Goal: Check status: Check status

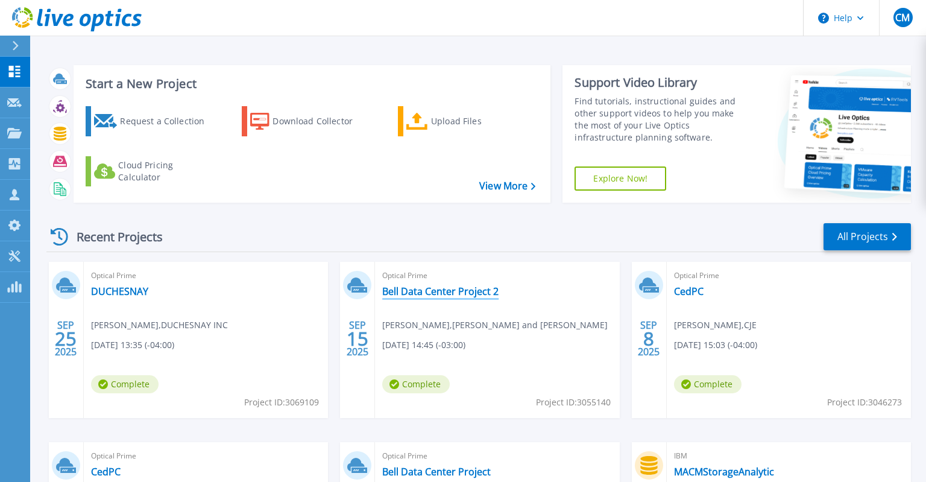
click at [396, 292] on link "Bell Data Center Project 2" at bounding box center [440, 291] width 116 height 12
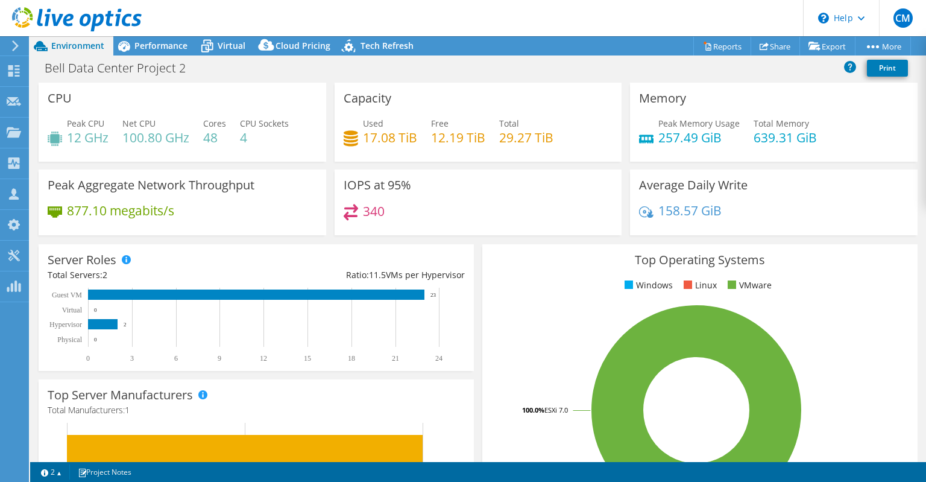
select select "USD"
click at [171, 51] on span "Performance" at bounding box center [160, 45] width 53 height 11
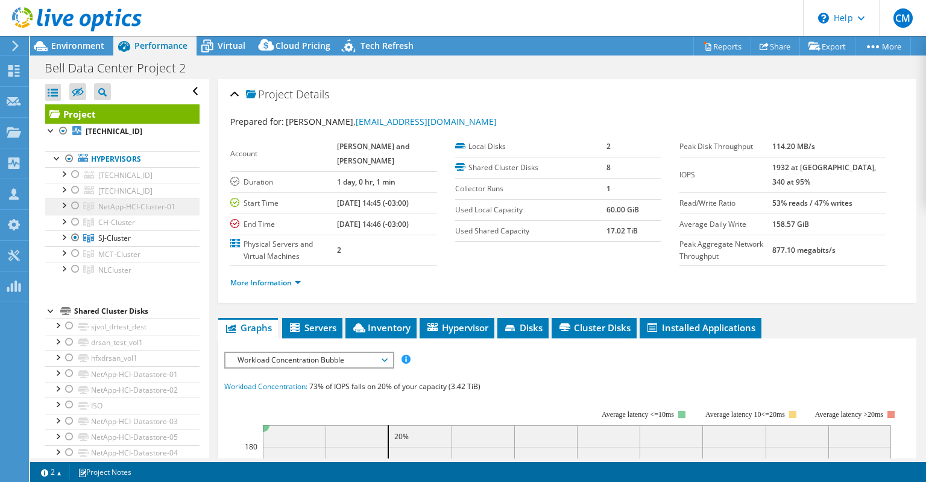
click at [133, 201] on link "NetApp-HCI-Cluster-01" at bounding box center [122, 206] width 154 height 16
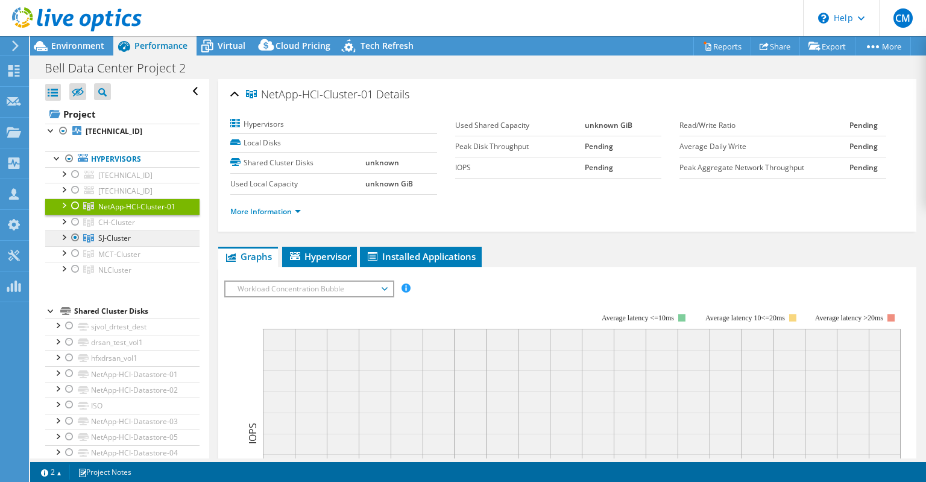
click at [87, 234] on icon at bounding box center [88, 238] width 11 height 8
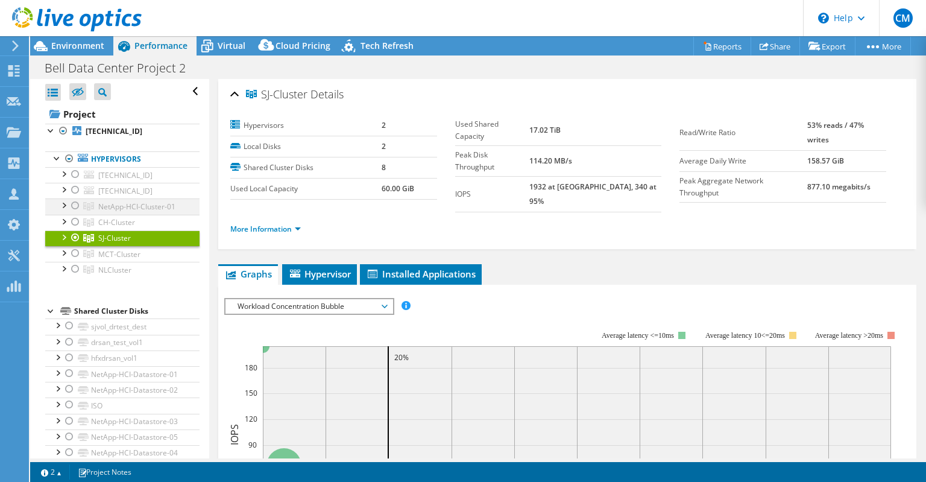
click at [76, 202] on div at bounding box center [75, 205] width 12 height 14
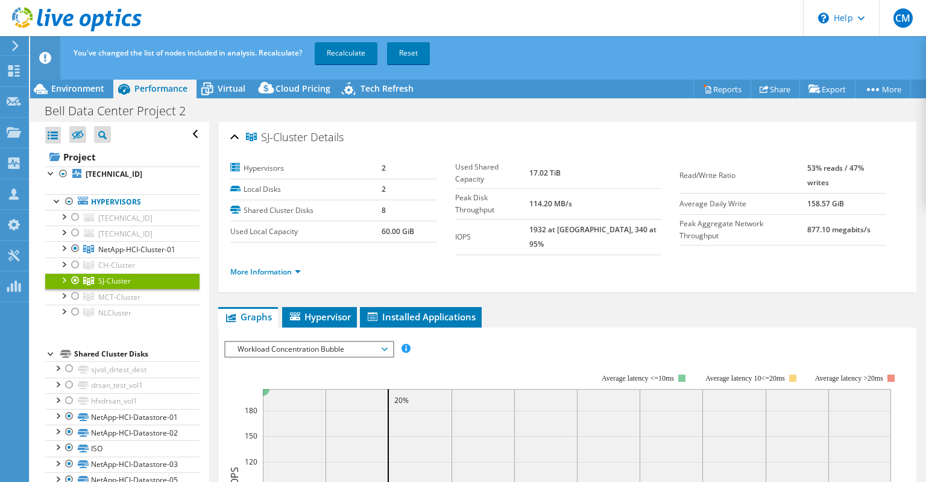
click at [77, 276] on div at bounding box center [75, 280] width 12 height 14
click at [341, 52] on link "Recalculate" at bounding box center [346, 53] width 63 height 22
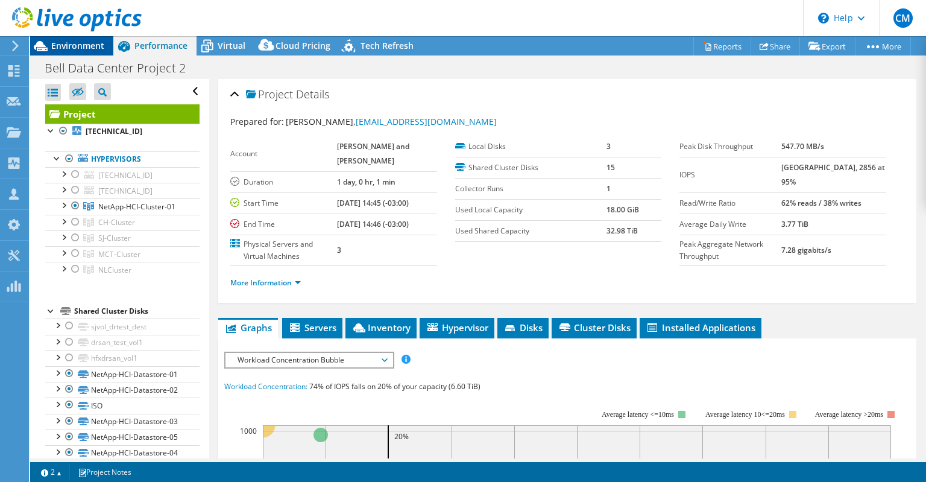
click at [77, 45] on span "Environment" at bounding box center [77, 45] width 53 height 11
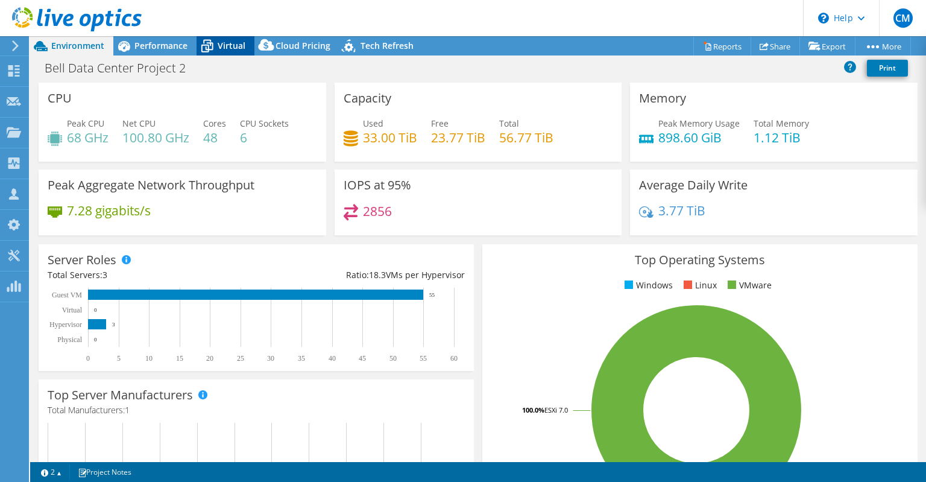
click at [222, 42] on span "Virtual" at bounding box center [232, 45] width 28 height 11
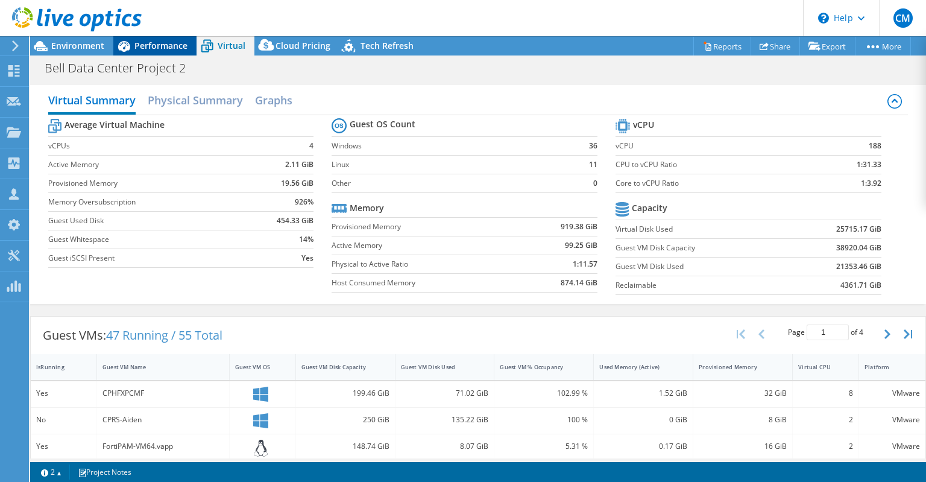
click at [165, 50] on span "Performance" at bounding box center [160, 45] width 53 height 11
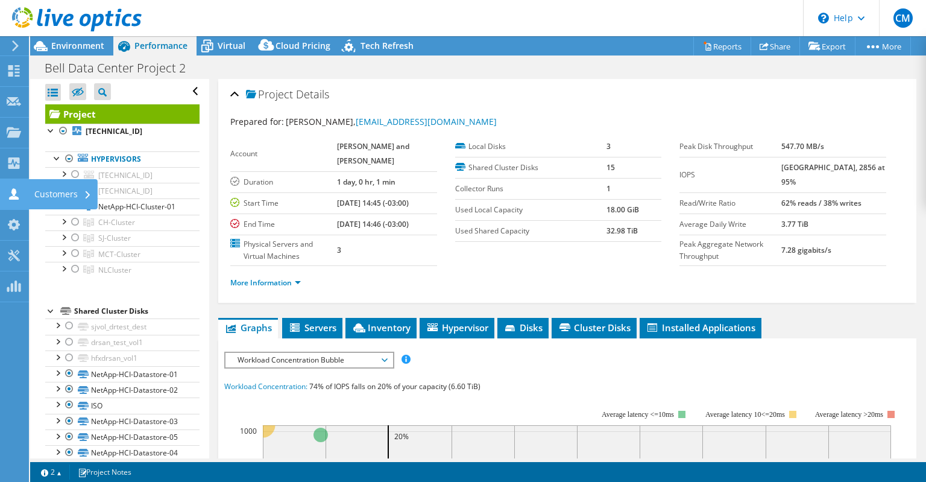
click at [59, 192] on div "Customers" at bounding box center [62, 194] width 69 height 30
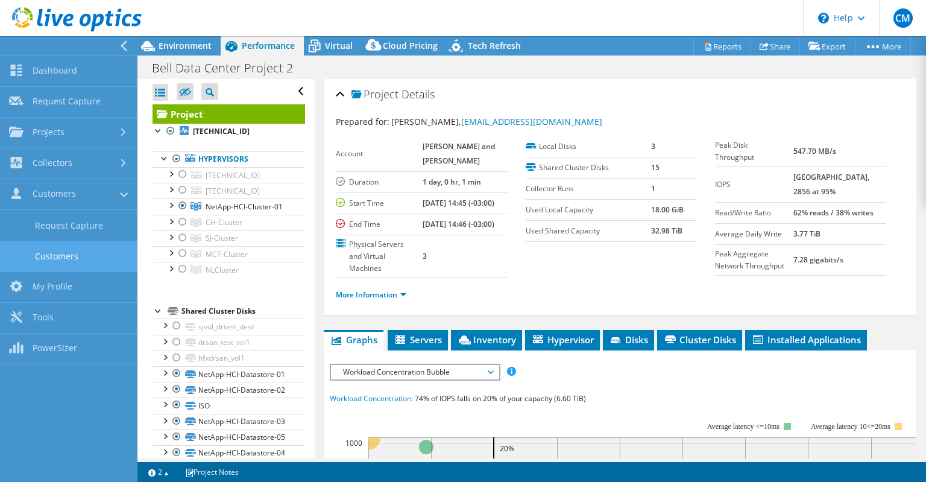
click at [75, 253] on link "Customers" at bounding box center [68, 255] width 137 height 31
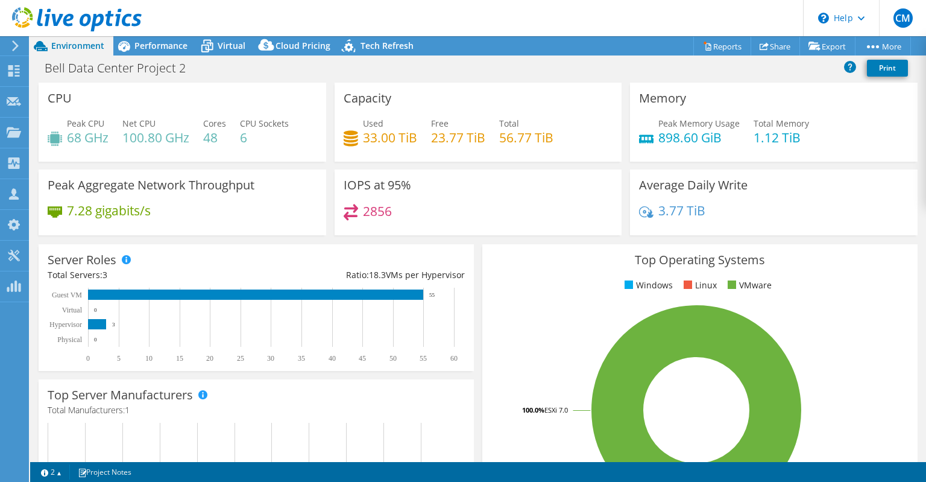
select select "USD"
click at [177, 47] on span "Performance" at bounding box center [160, 45] width 53 height 11
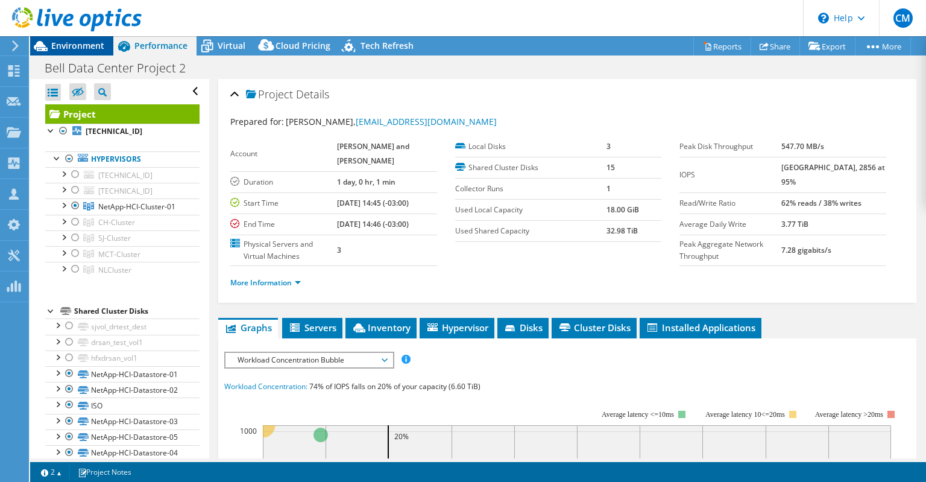
click at [100, 46] on span "Environment" at bounding box center [77, 45] width 53 height 11
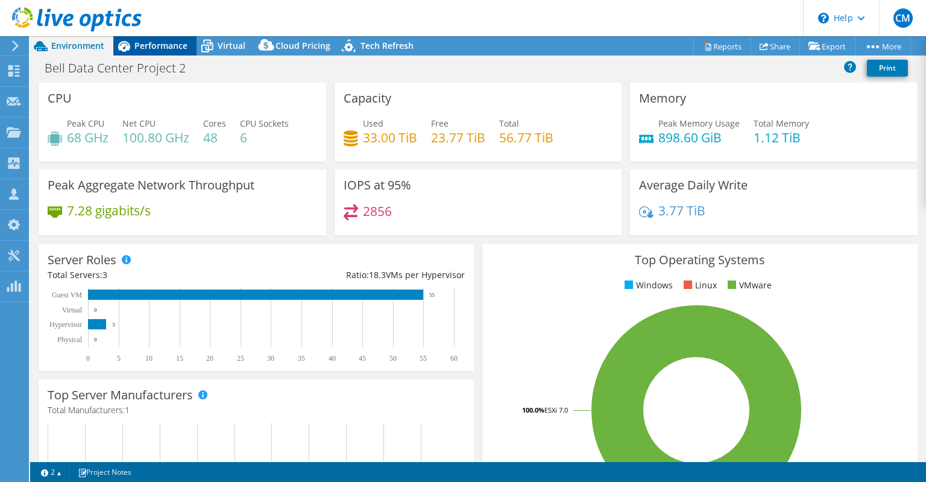
click at [149, 48] on span "Performance" at bounding box center [160, 45] width 53 height 11
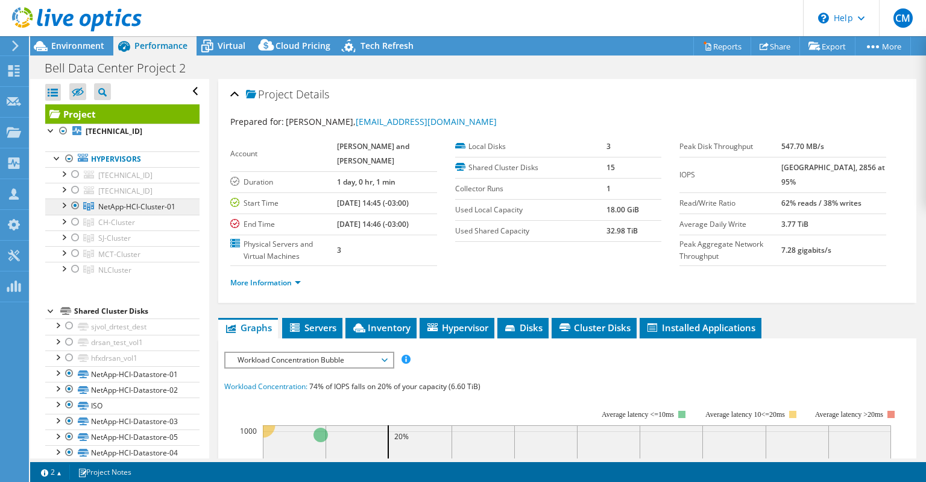
click at [146, 206] on span "NetApp-HCI-Cluster-01" at bounding box center [136, 206] width 77 height 10
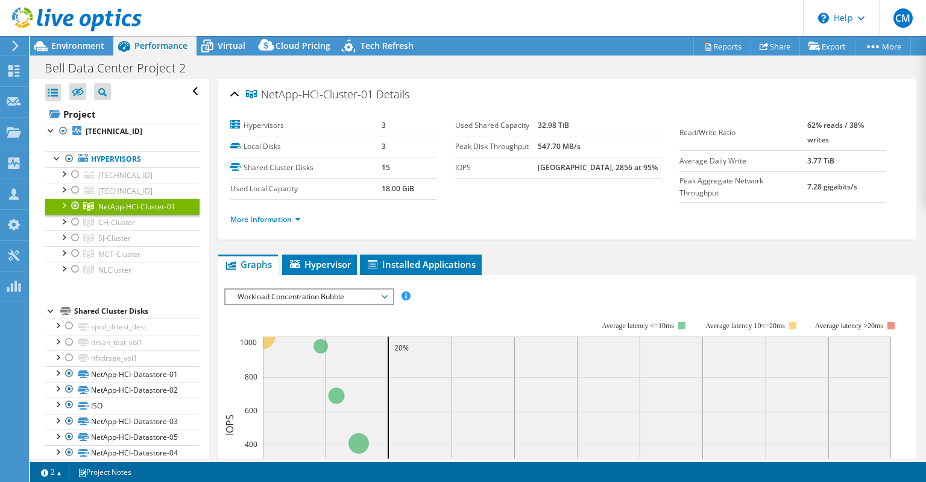
click at [64, 202] on div at bounding box center [63, 204] width 12 height 12
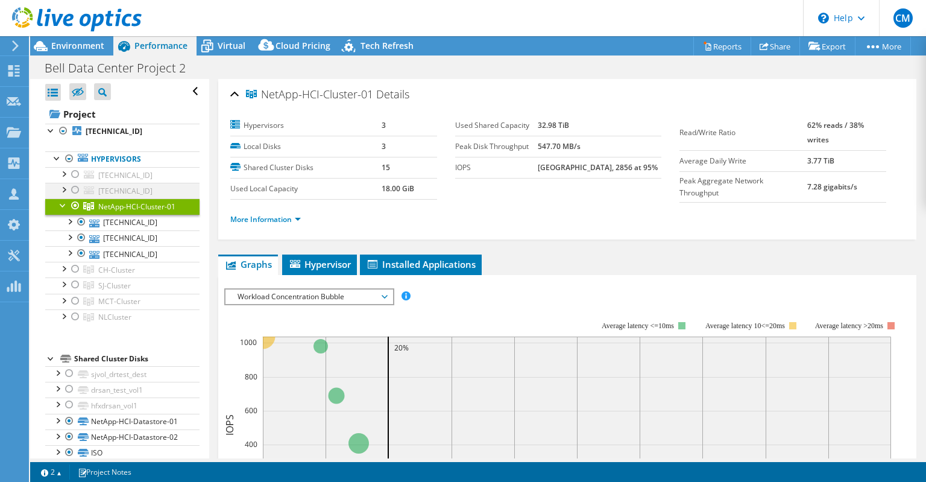
click at [62, 190] on div at bounding box center [63, 189] width 12 height 12
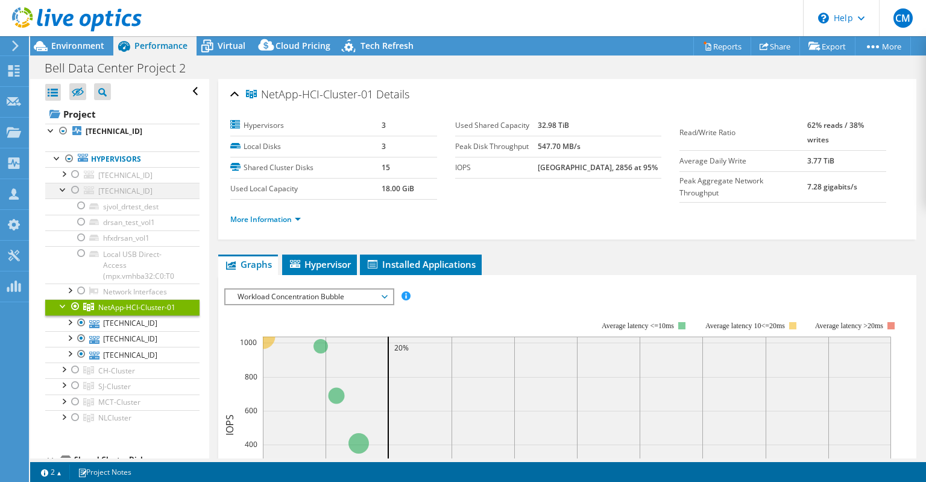
click at [61, 194] on div at bounding box center [63, 189] width 12 height 12
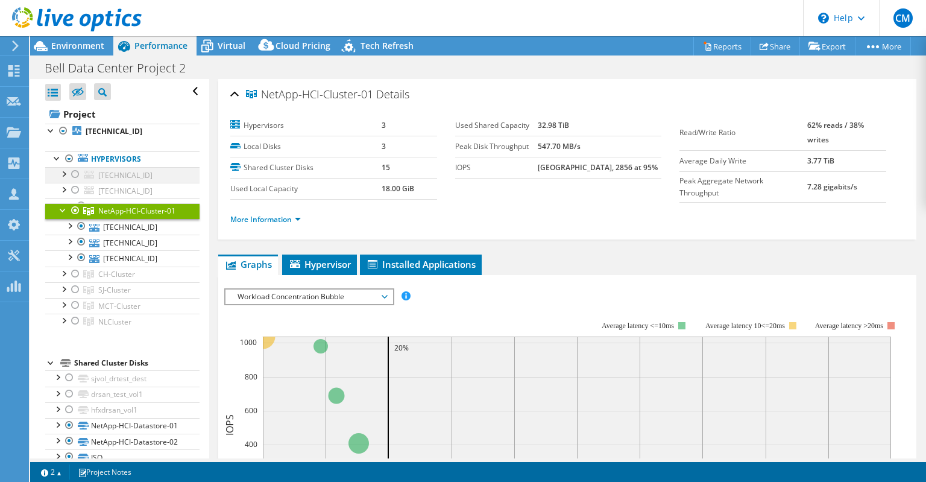
click at [61, 172] on div at bounding box center [63, 173] width 12 height 12
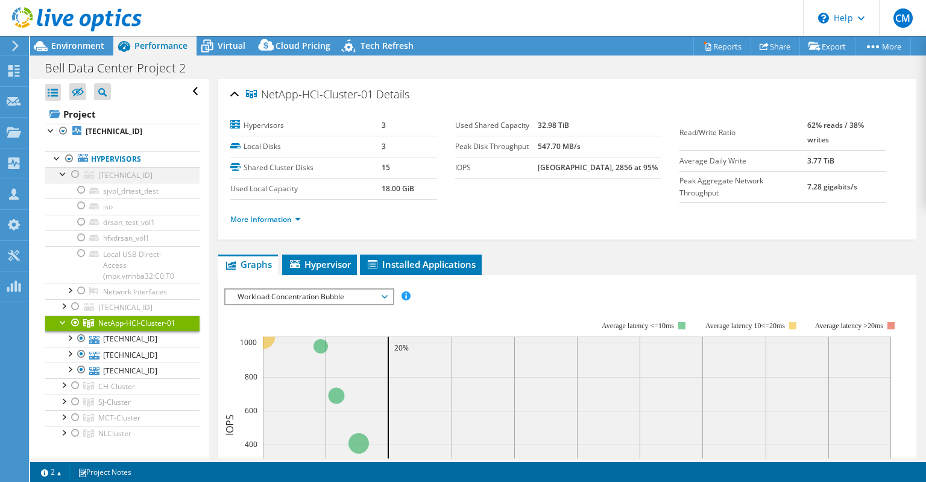
click at [61, 172] on div at bounding box center [63, 173] width 12 height 12
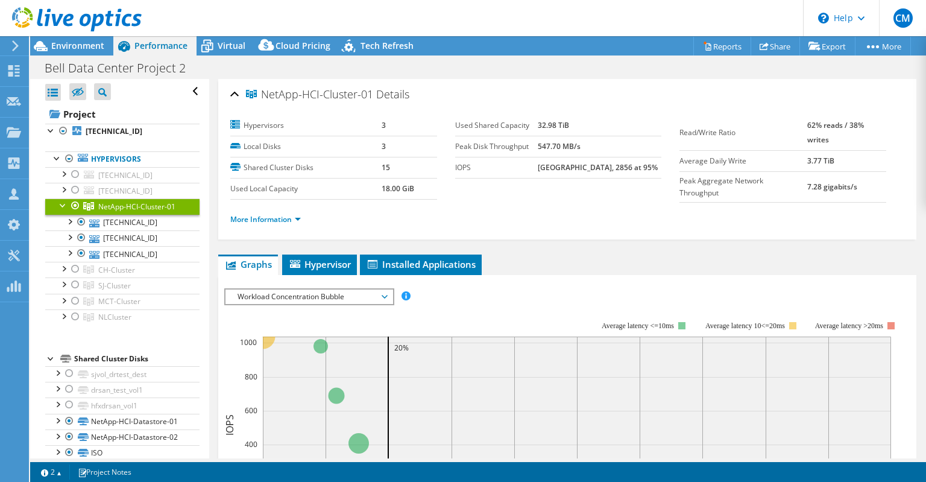
click at [77, 205] on div at bounding box center [75, 205] width 12 height 14
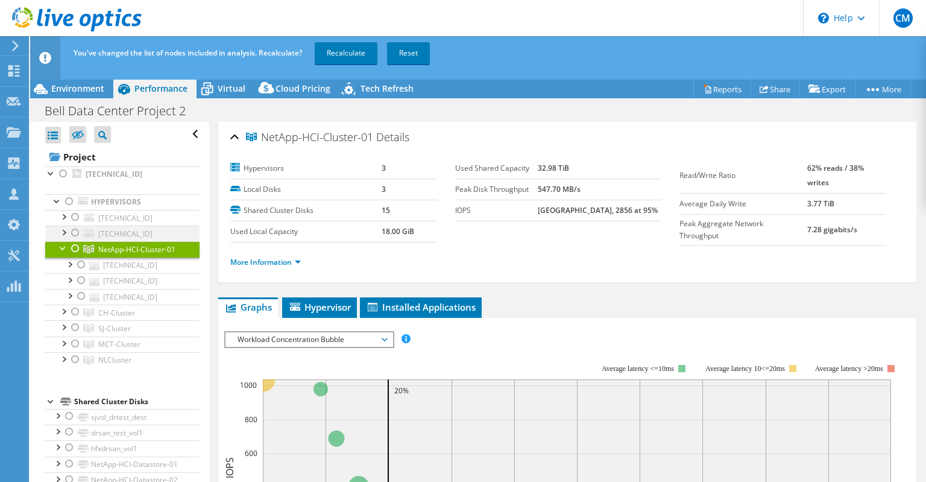
click at [78, 231] on div at bounding box center [75, 232] width 12 height 14
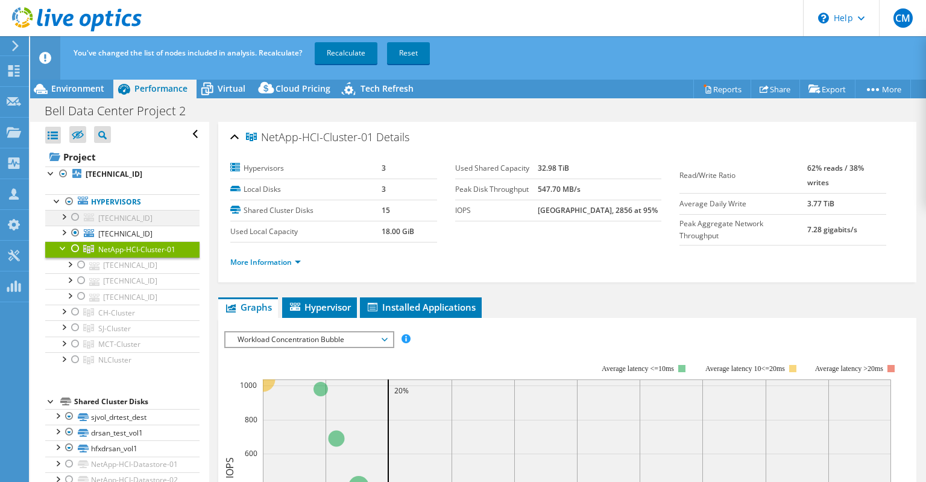
click at [78, 214] on div at bounding box center [75, 217] width 12 height 14
click at [352, 57] on link "Recalculate" at bounding box center [346, 53] width 63 height 22
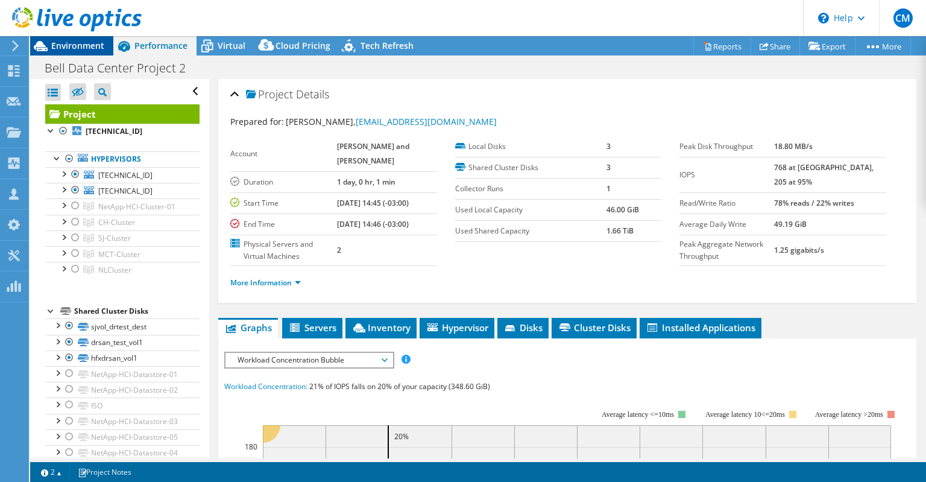
click at [78, 40] on span "Environment" at bounding box center [77, 45] width 53 height 11
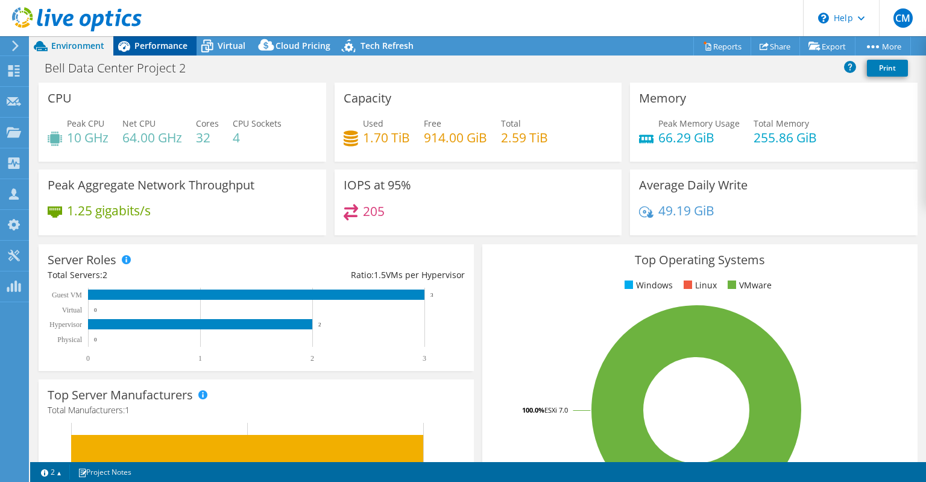
click at [172, 52] on div "Performance" at bounding box center [154, 45] width 83 height 19
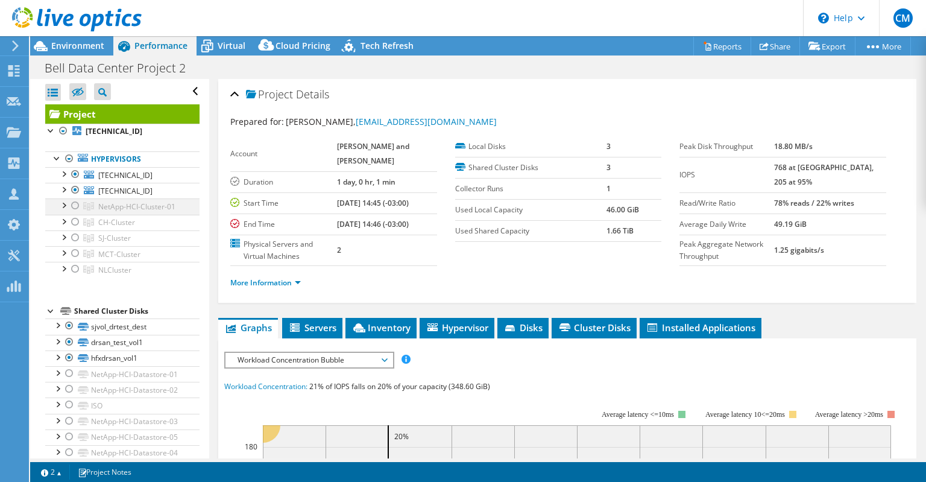
click at [75, 204] on div at bounding box center [75, 205] width 12 height 14
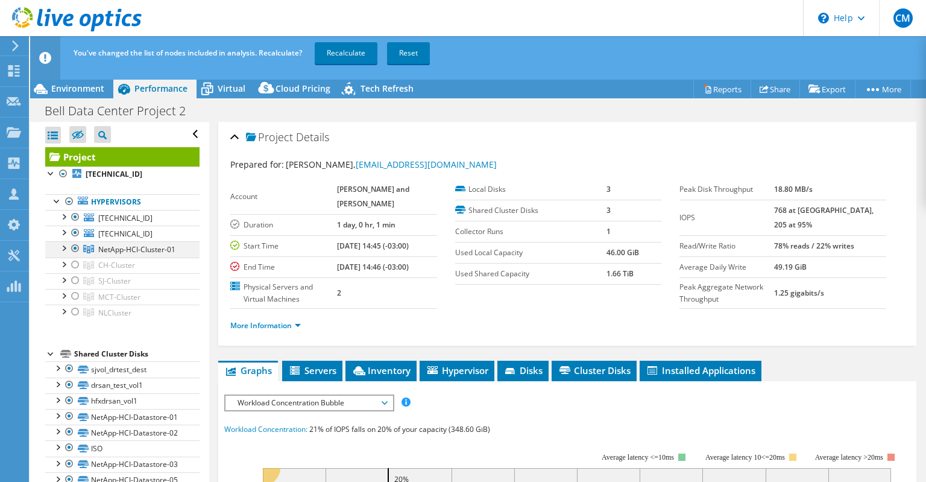
click at [78, 225] on ul "10.14.1.211 sjvol_drtest_dest iso drsan_test_vol1" at bounding box center [122, 265] width 154 height 110
click at [75, 266] on div at bounding box center [75, 264] width 12 height 14
click at [75, 279] on div at bounding box center [75, 280] width 12 height 14
click at [79, 296] on div at bounding box center [75, 296] width 12 height 14
click at [76, 306] on div at bounding box center [75, 311] width 12 height 14
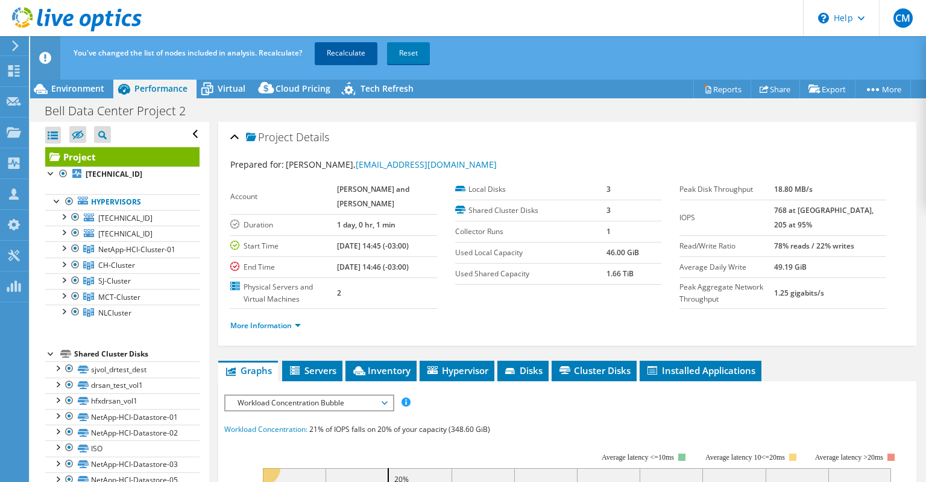
click at [352, 56] on link "Recalculate" at bounding box center [346, 53] width 63 height 22
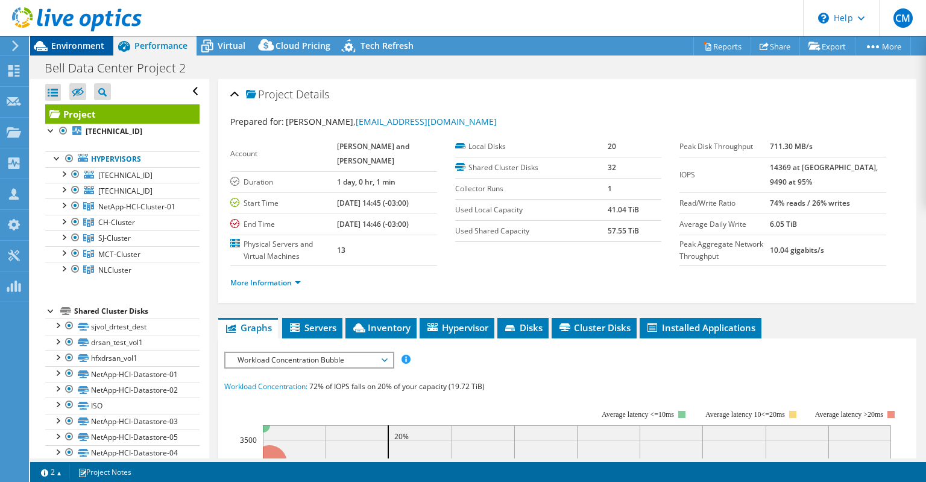
click at [74, 42] on span "Environment" at bounding box center [77, 45] width 53 height 11
